Goal: Task Accomplishment & Management: Complete application form

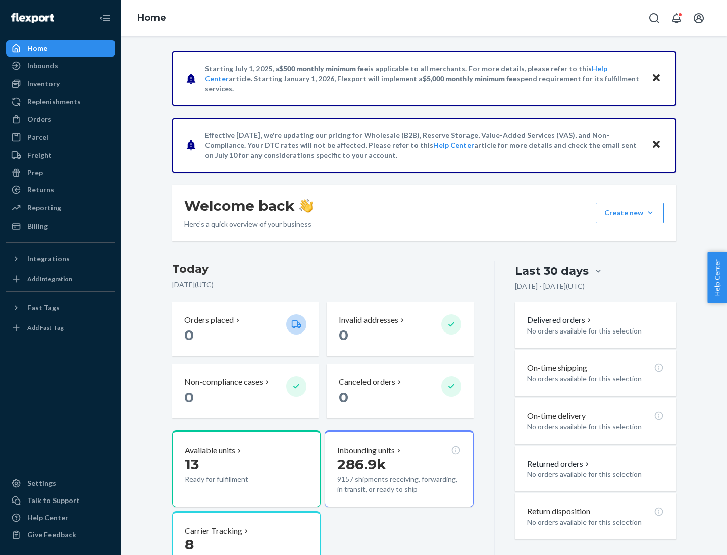
click at [650, 213] on button "Create new Create new inbound Create new order Create new product" at bounding box center [630, 213] width 68 height 20
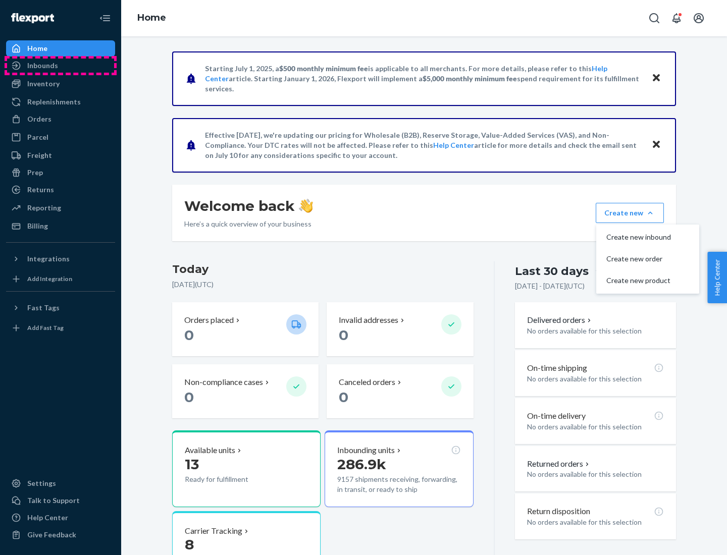
click at [61, 66] on div "Inbounds" at bounding box center [60, 66] width 107 height 14
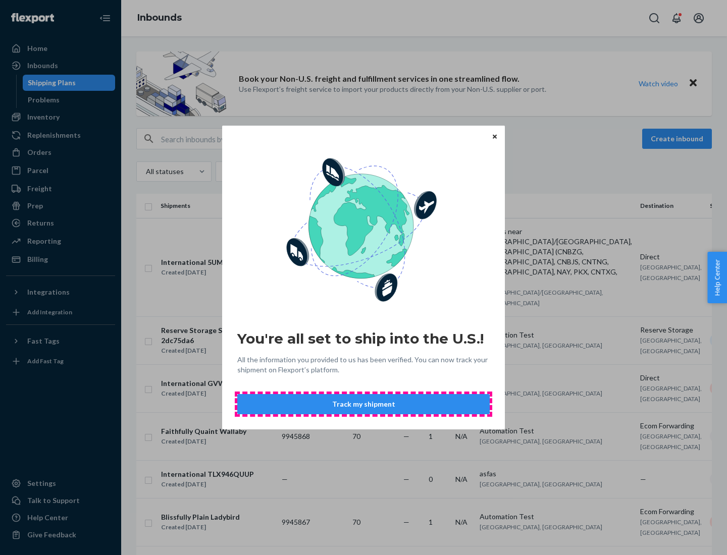
click at [364, 404] on button "Track my shipment" at bounding box center [363, 404] width 252 height 20
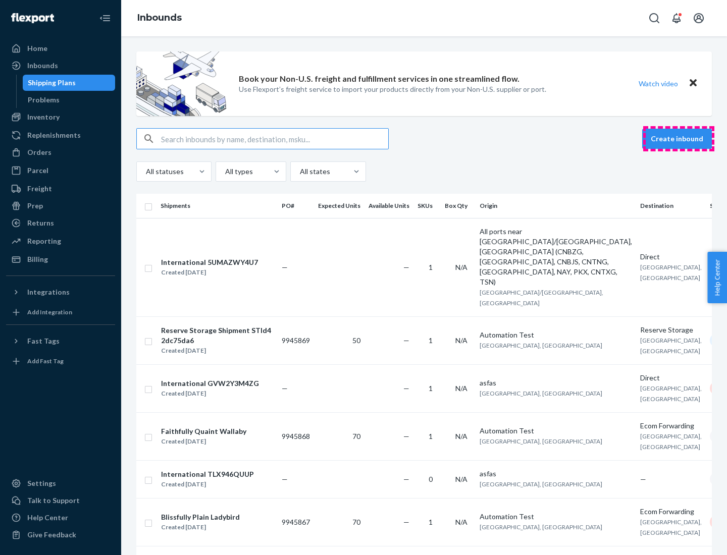
click at [679, 139] on button "Create inbound" at bounding box center [677, 139] width 70 height 20
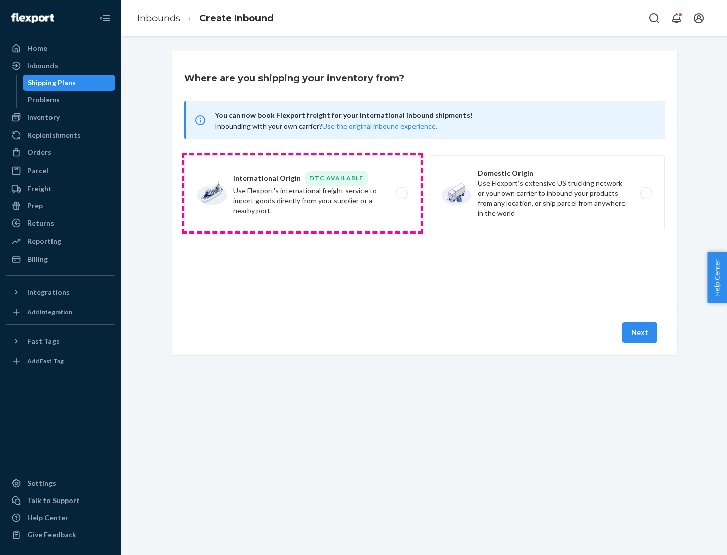
click at [302, 193] on label "International Origin DTC Available Use Flexport's international freight service…" at bounding box center [302, 194] width 236 height 76
click at [401, 193] on input "International Origin DTC Available Use Flexport's international freight service…" at bounding box center [404, 193] width 7 height 7
radio input "true"
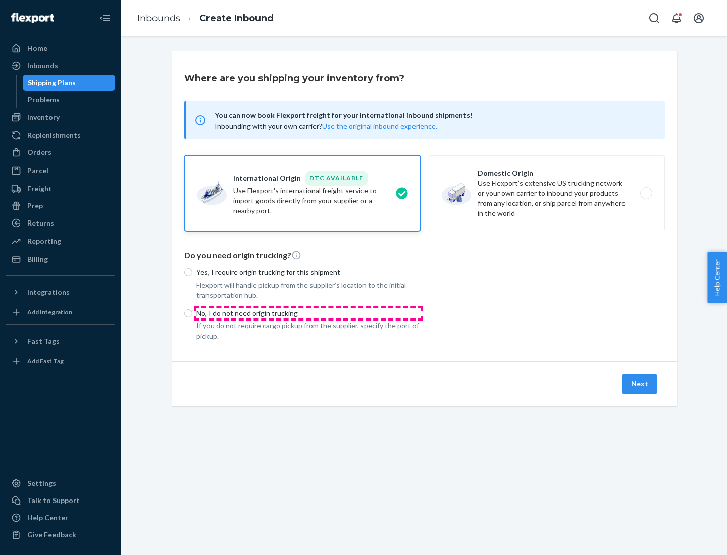
click at [308, 313] on p "No, I do not need origin trucking" at bounding box center [308, 313] width 224 height 10
click at [192, 313] on input "No, I do not need origin trucking" at bounding box center [188, 313] width 8 height 8
radio input "true"
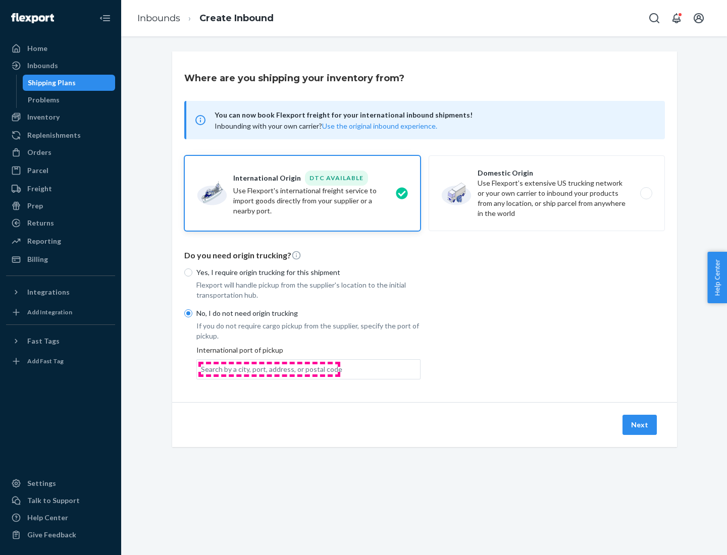
click at [269, 369] on div "Search by a city, port, address, or postal code" at bounding box center [271, 370] width 141 height 10
click at [202, 369] on input "Search by a city, port, address, or postal code" at bounding box center [201, 370] width 1 height 10
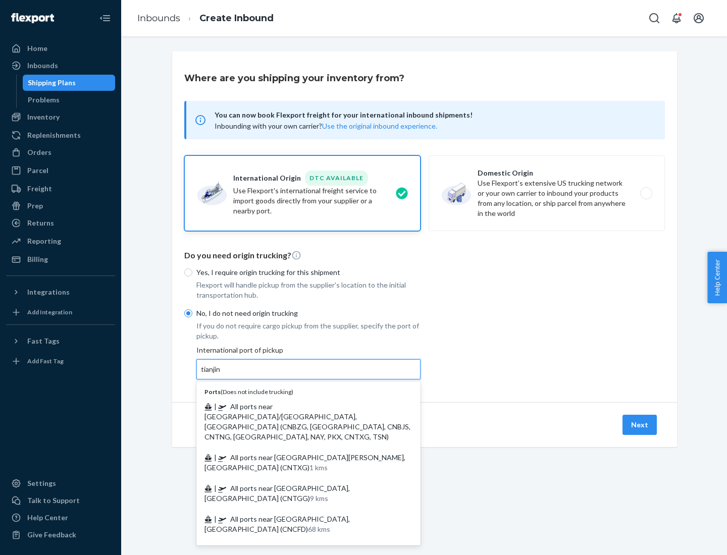
click at [298, 406] on span "| All ports near [GEOGRAPHIC_DATA]/[GEOGRAPHIC_DATA], [GEOGRAPHIC_DATA] (CNBZG,…" at bounding box center [307, 421] width 206 height 39
click at [222, 375] on input "tianjin" at bounding box center [211, 370] width 21 height 10
type input "All ports near [GEOGRAPHIC_DATA]/[GEOGRAPHIC_DATA], [GEOGRAPHIC_DATA] (CNBZG, […"
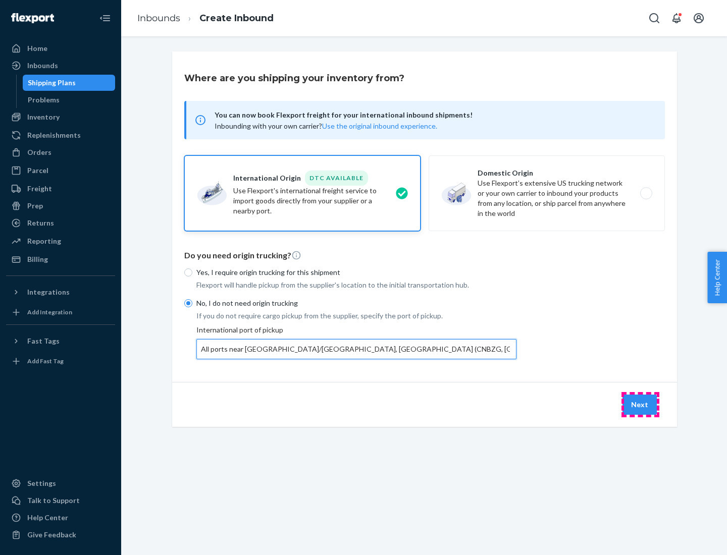
click at [640, 404] on button "Next" at bounding box center [640, 405] width 34 height 20
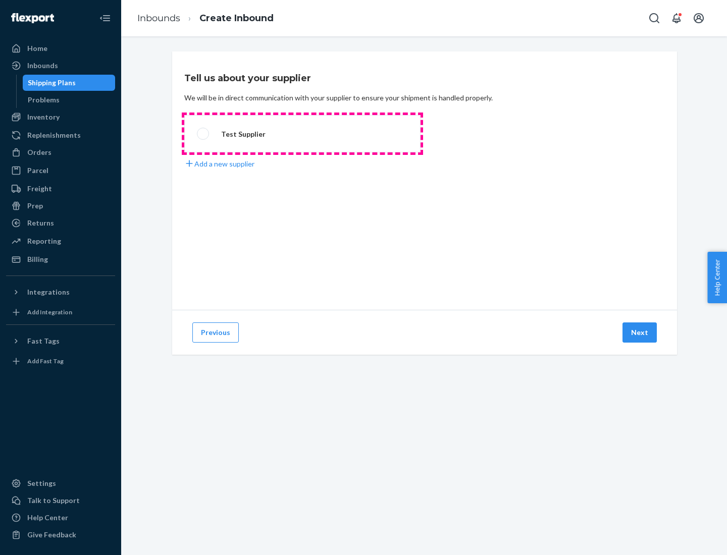
click at [302, 134] on label "Test Supplier" at bounding box center [302, 133] width 236 height 37
click at [203, 134] on input "Test Supplier" at bounding box center [200, 134] width 7 height 7
radio input "true"
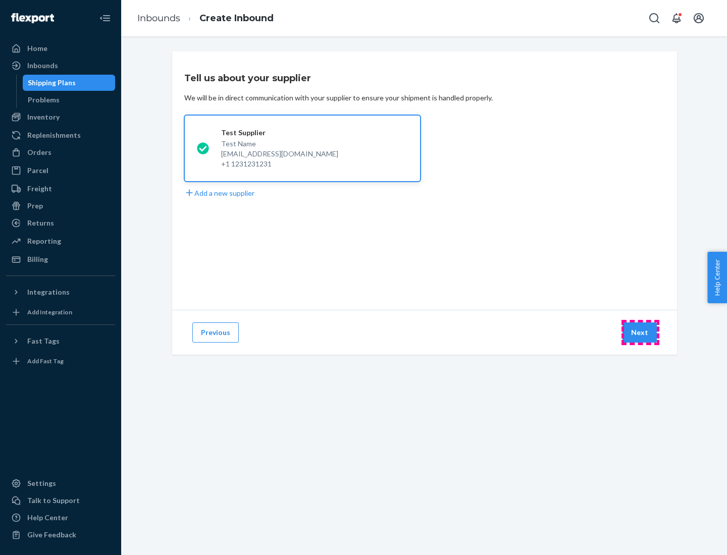
click at [640, 333] on button "Next" at bounding box center [640, 333] width 34 height 20
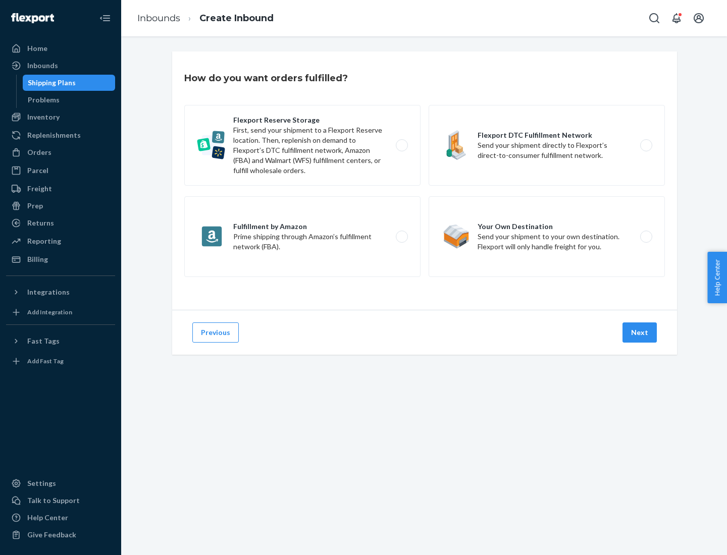
click at [302, 145] on label "Flexport Reserve Storage First, send your shipment to a Flexport Reserve locati…" at bounding box center [302, 145] width 236 height 81
click at [401, 145] on input "Flexport Reserve Storage First, send your shipment to a Flexport Reserve locati…" at bounding box center [404, 145] width 7 height 7
radio input "true"
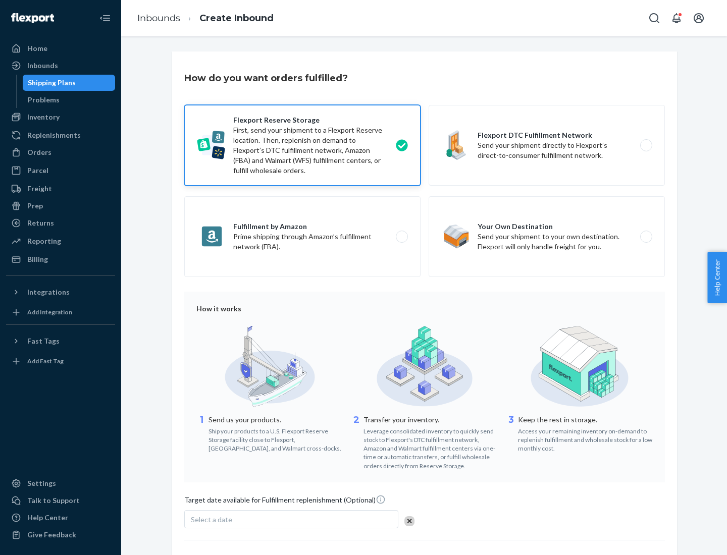
scroll to position [83, 0]
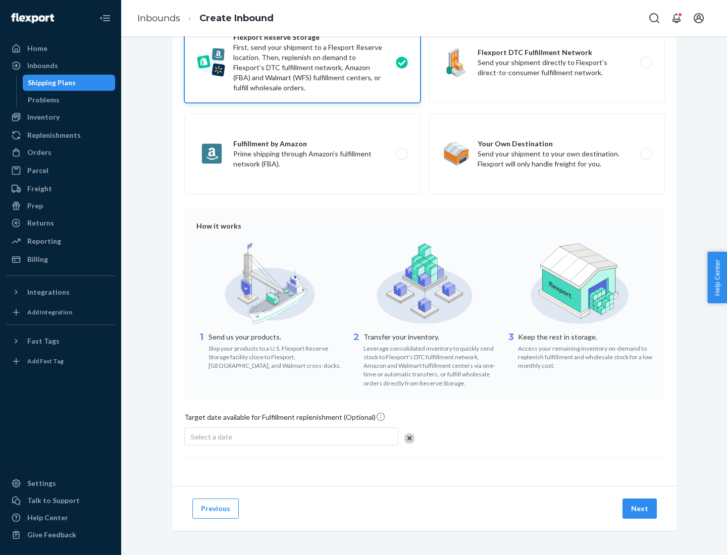
click at [640, 508] on button "Next" at bounding box center [640, 509] width 34 height 20
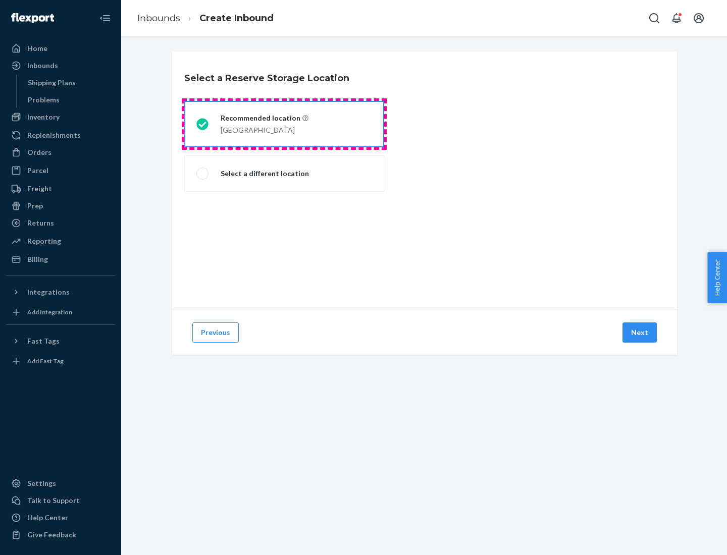
click at [284, 124] on div "[GEOGRAPHIC_DATA]" at bounding box center [265, 129] width 88 height 12
click at [203, 124] on input "Recommended location [GEOGRAPHIC_DATA]" at bounding box center [199, 124] width 7 height 7
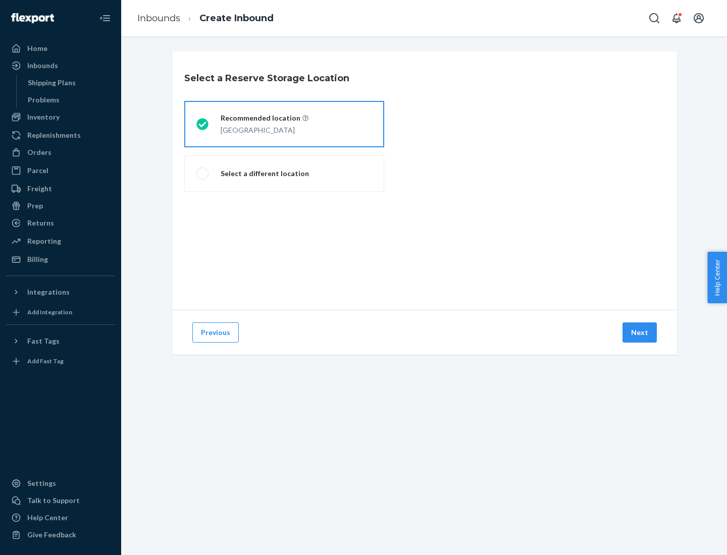
click at [640, 333] on button "Next" at bounding box center [640, 333] width 34 height 20
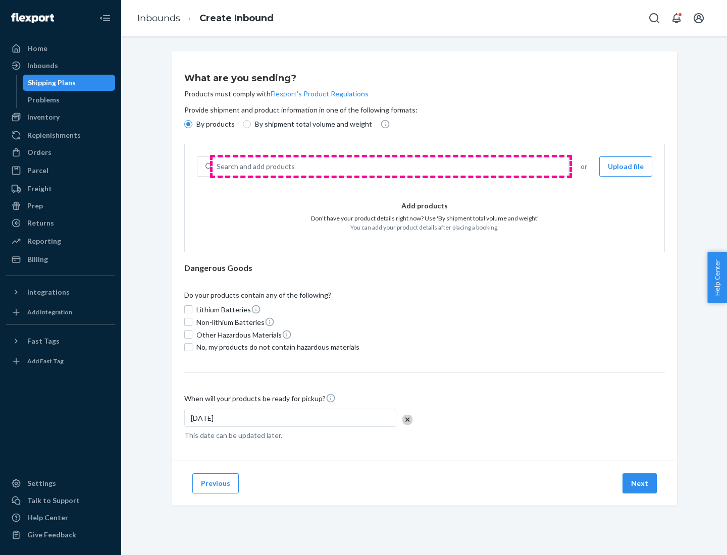
click at [391, 167] on div "Search and add products" at bounding box center [390, 167] width 355 height 18
click at [218, 167] on input "Search and add products" at bounding box center [217, 167] width 1 height 10
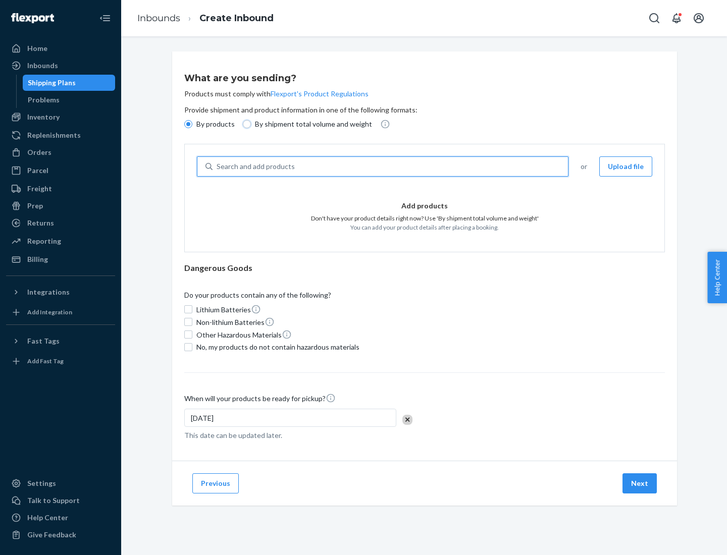
click at [245, 124] on input "By shipment total volume and weight" at bounding box center [247, 124] width 8 height 8
radio input "true"
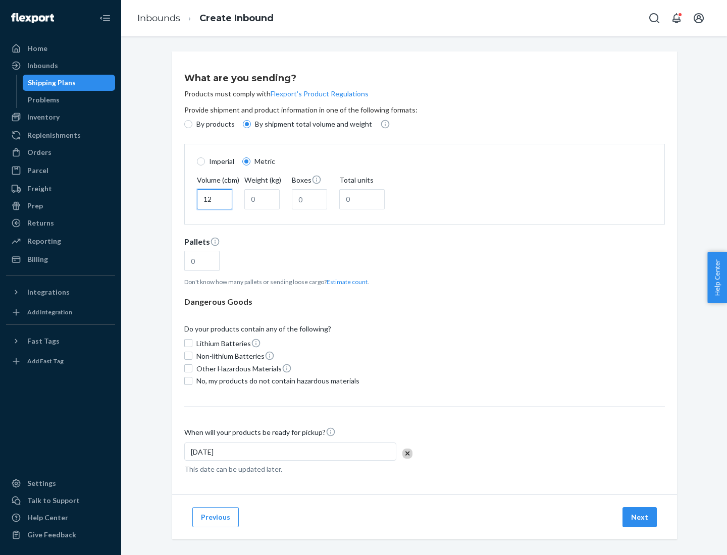
type input "12"
type input "22"
type input "222"
type input "121"
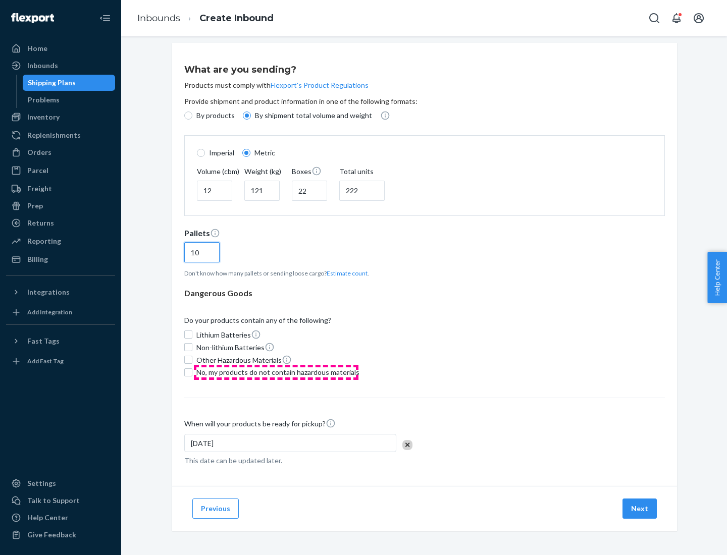
type input "10"
click at [276, 372] on span "No, my products do not contain hazardous materials" at bounding box center [277, 373] width 163 height 10
click at [192, 372] on input "No, my products do not contain hazardous materials" at bounding box center [188, 373] width 8 height 8
checkbox input "true"
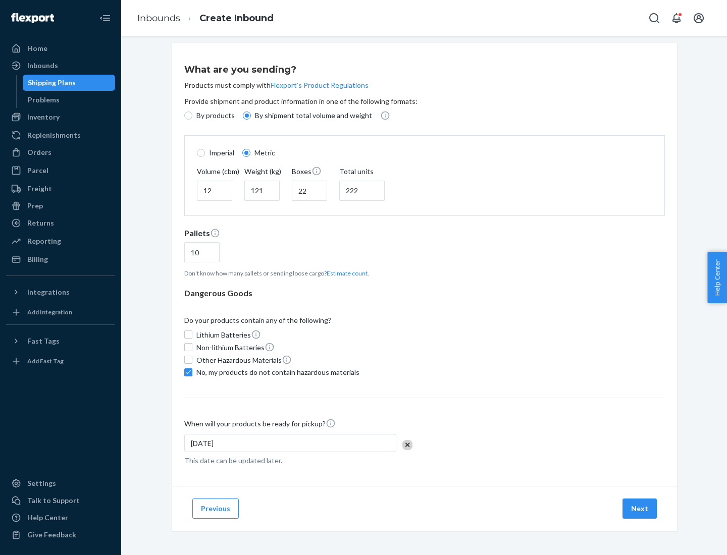
click at [640, 508] on button "Next" at bounding box center [640, 509] width 34 height 20
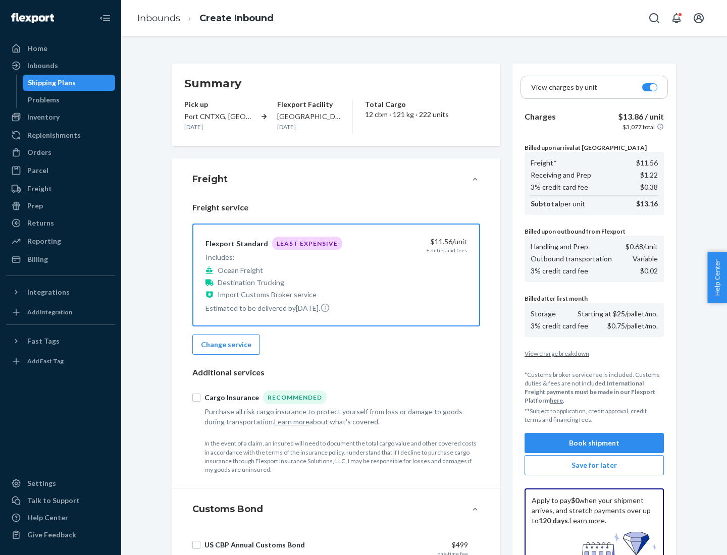
scroll to position [147, 0]
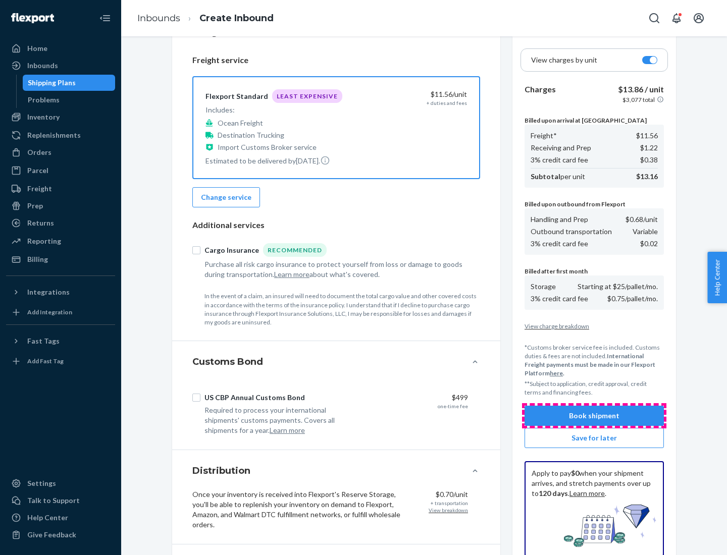
click at [594, 416] on button "Book shipment" at bounding box center [594, 416] width 139 height 20
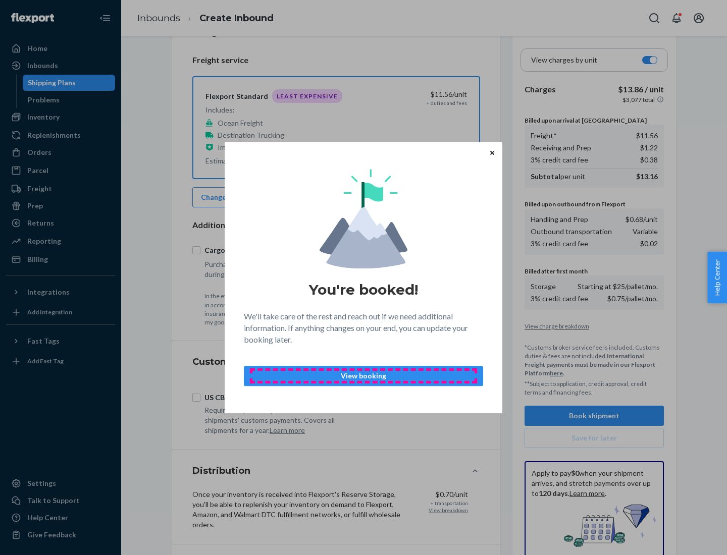
click at [364, 376] on p "View booking" at bounding box center [363, 376] width 222 height 10
